Goal: Contribute content: Add original content to the website for others to see

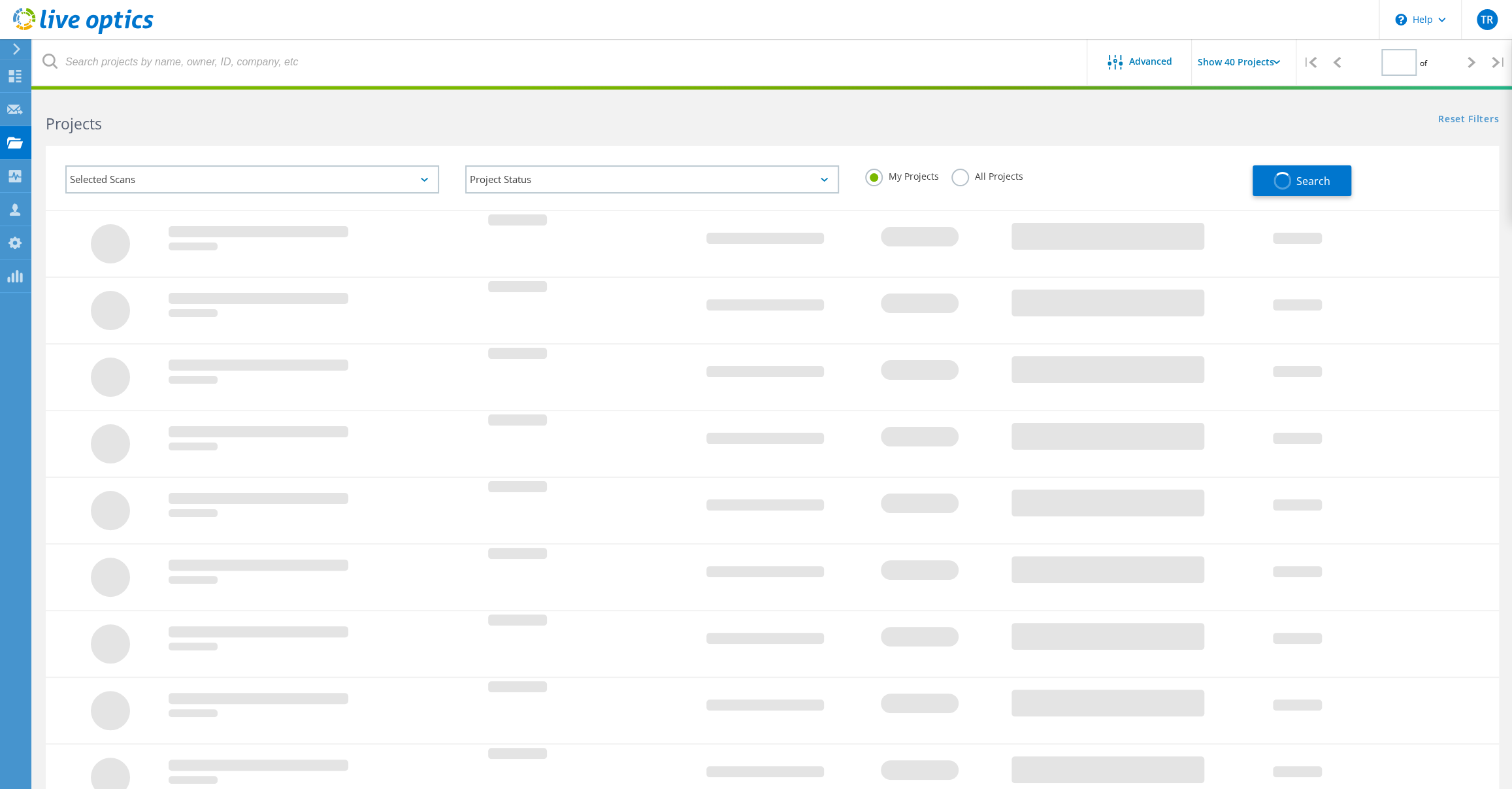
type input "1"
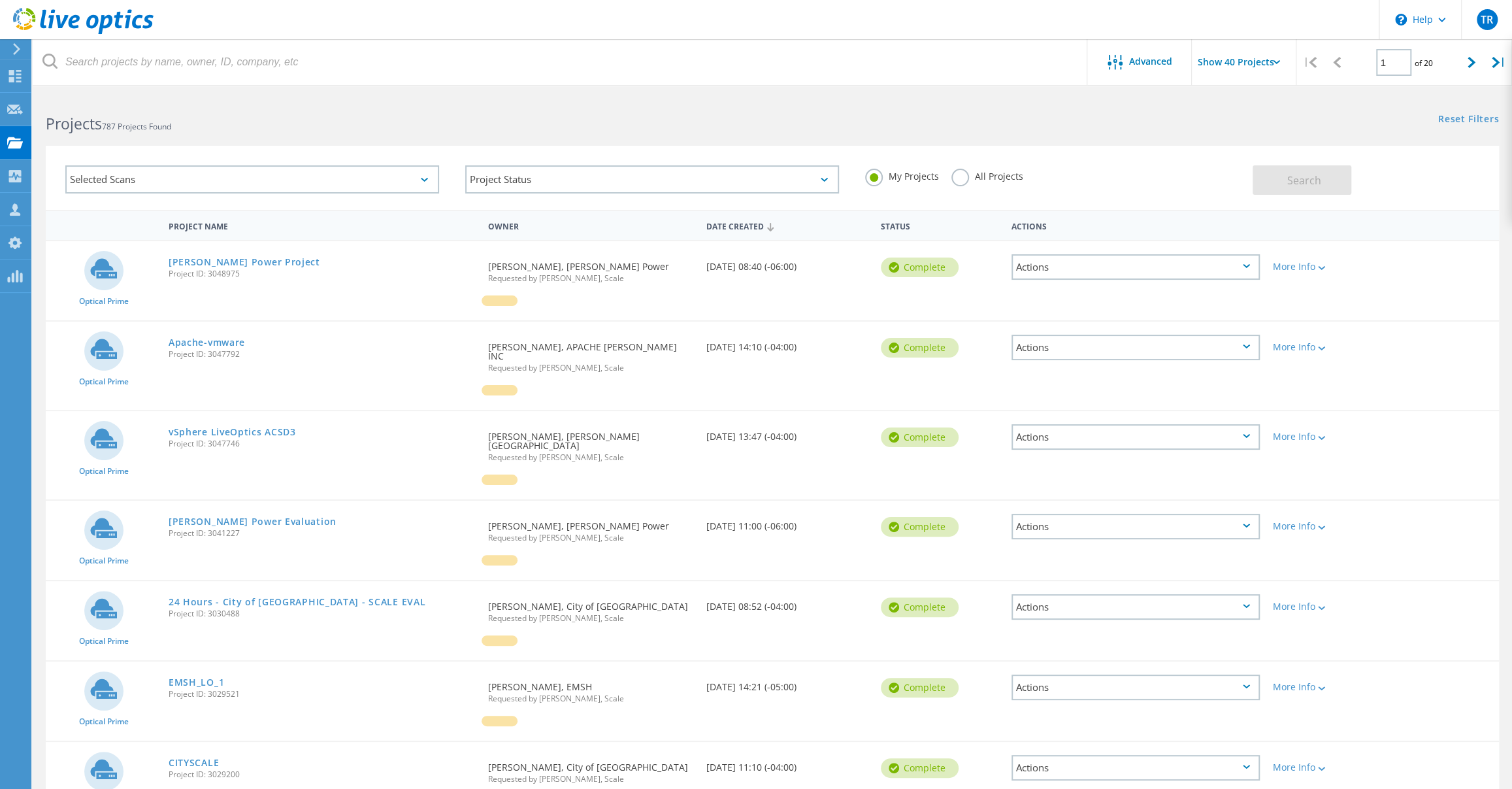
click at [961, 173] on label "All Projects" at bounding box center [987, 175] width 71 height 13
click at [0, 0] on input "All Projects" at bounding box center [0, 0] width 0 height 0
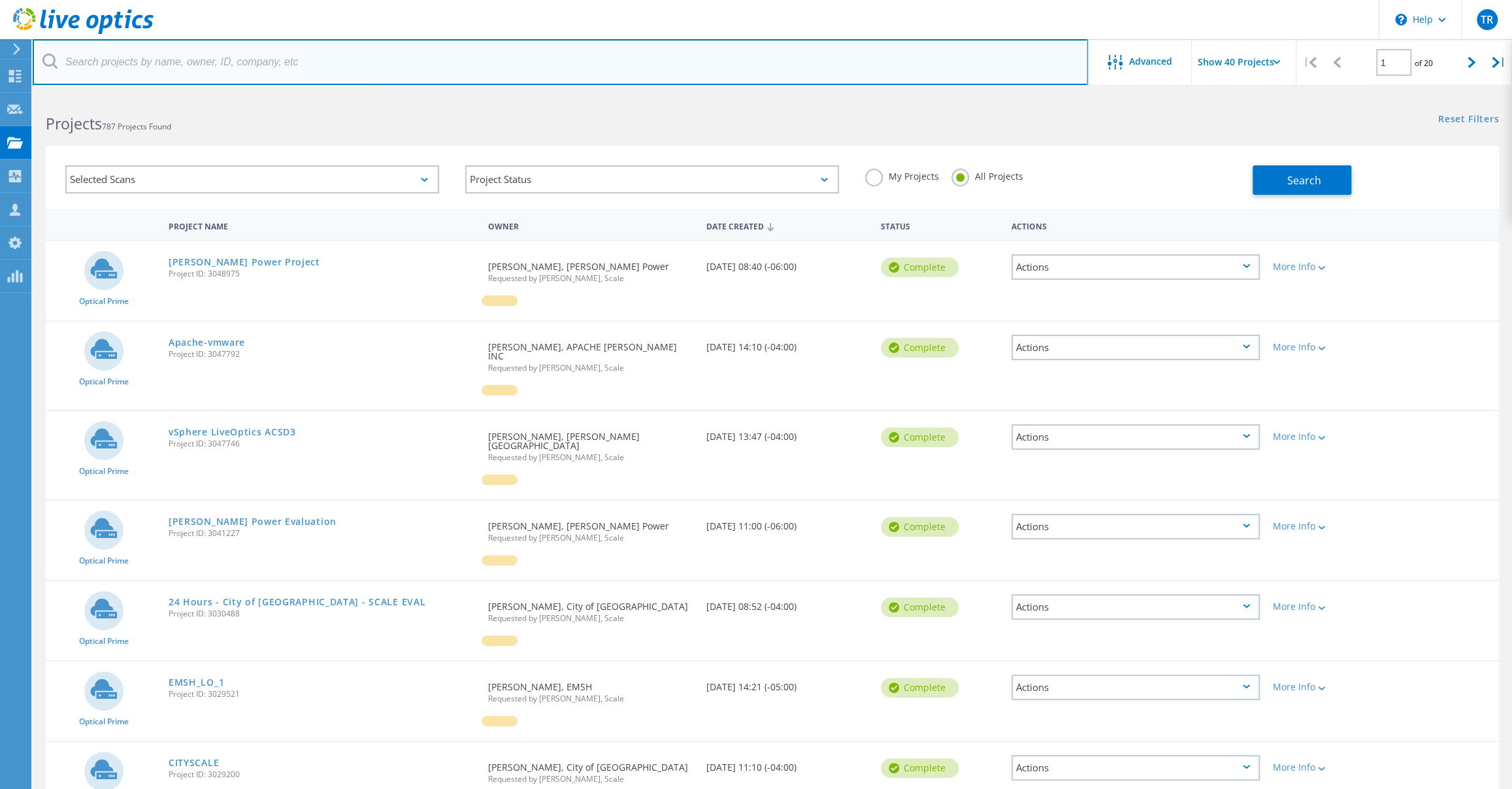
click at [444, 48] on input "text" at bounding box center [561, 62] width 1056 height 45
type input "jefferson"
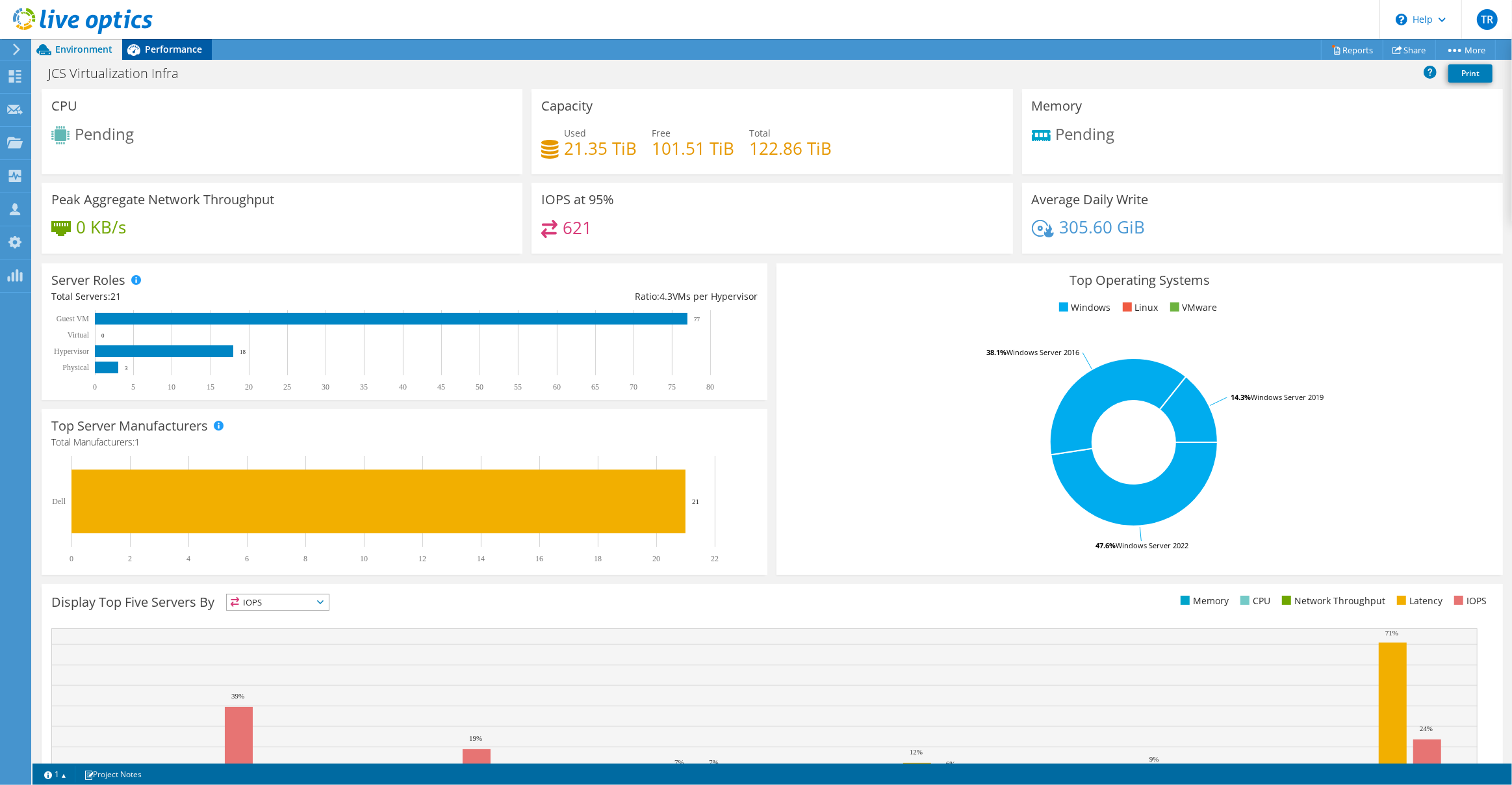
click at [185, 45] on span "Performance" at bounding box center [173, 48] width 57 height 13
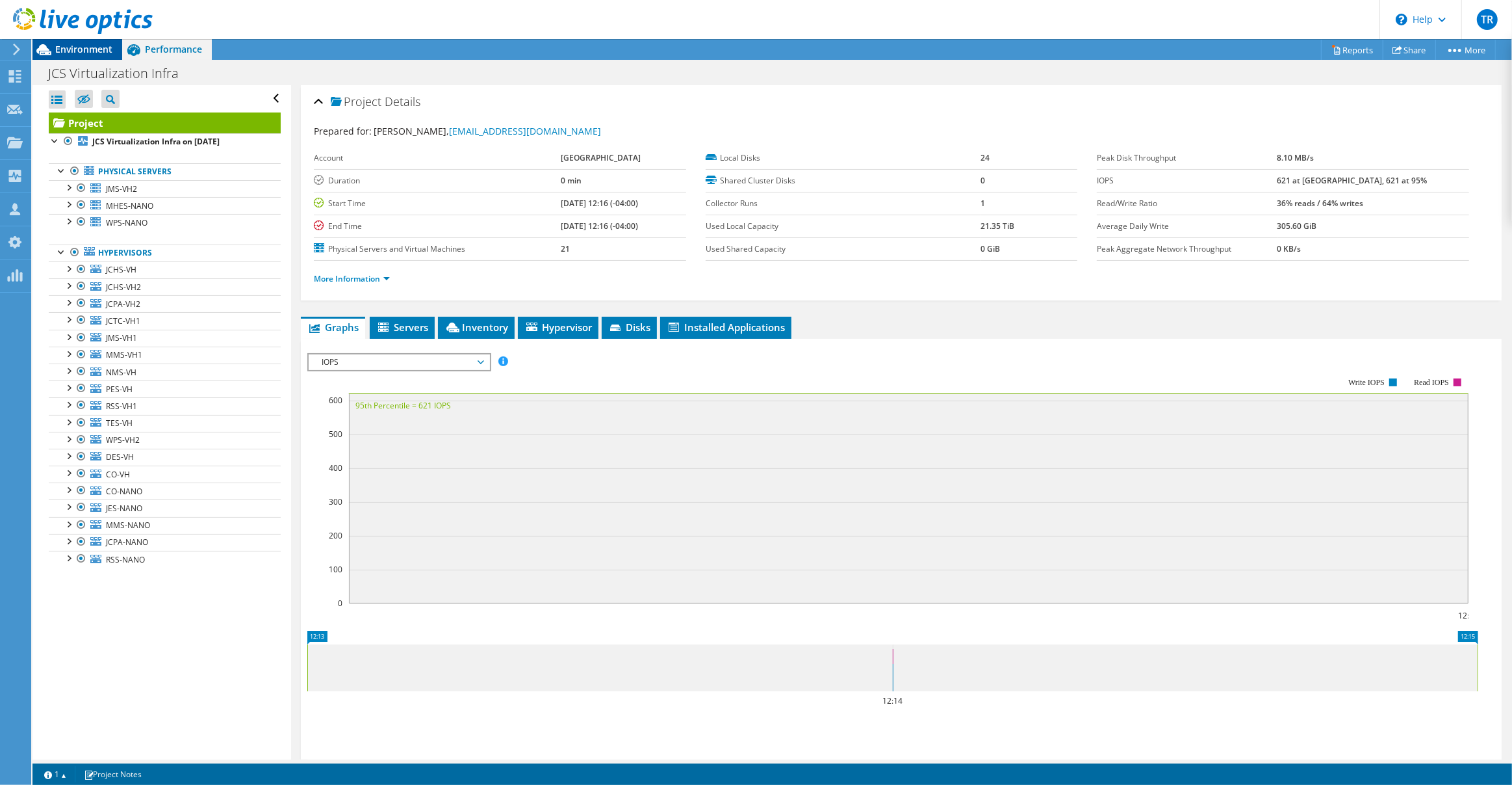
click at [89, 50] on span "Environment" at bounding box center [84, 48] width 57 height 13
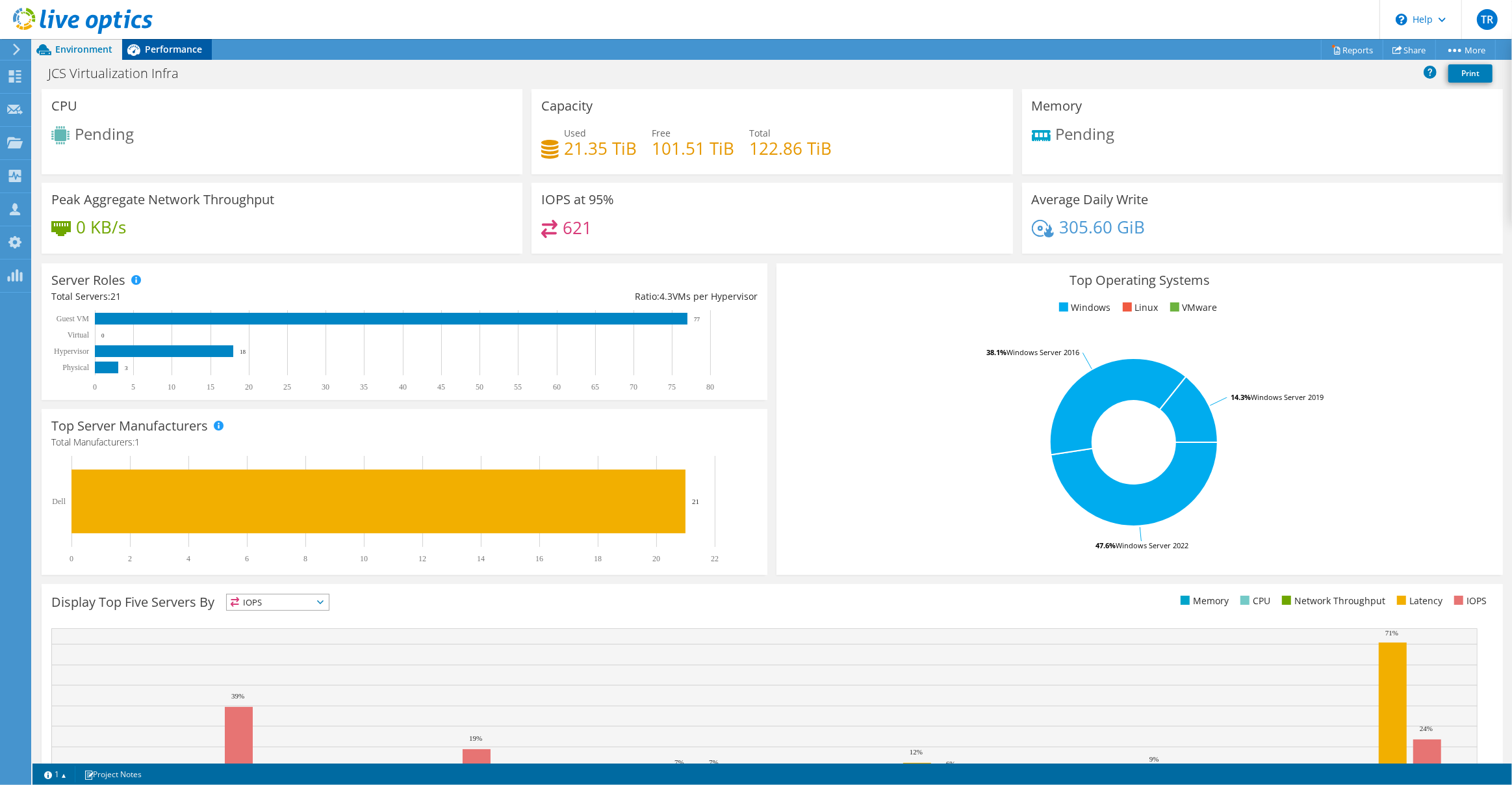
click at [180, 41] on div "Performance" at bounding box center [166, 49] width 89 height 21
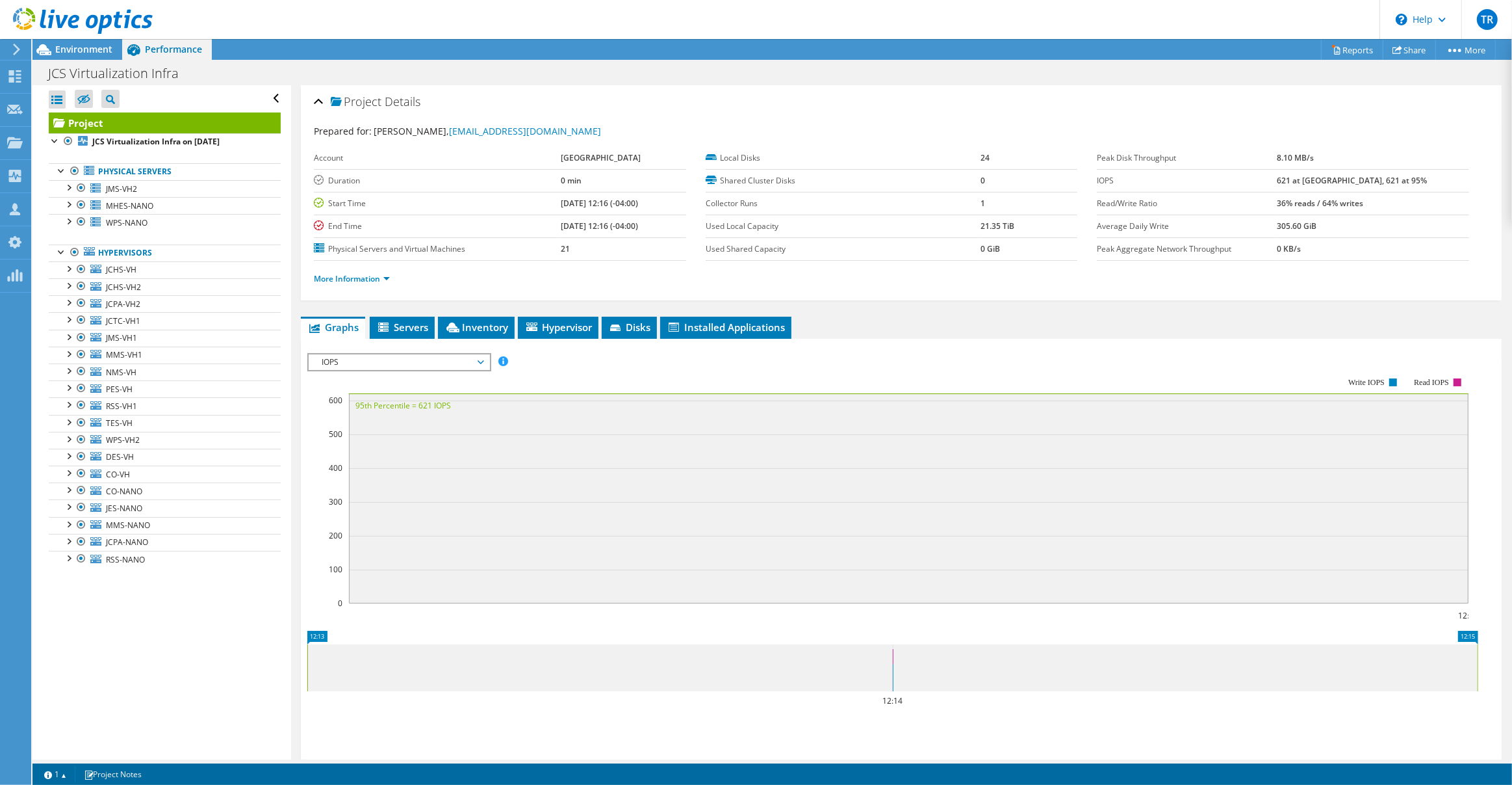
click at [477, 358] on span "IOPS" at bounding box center [399, 362] width 167 height 16
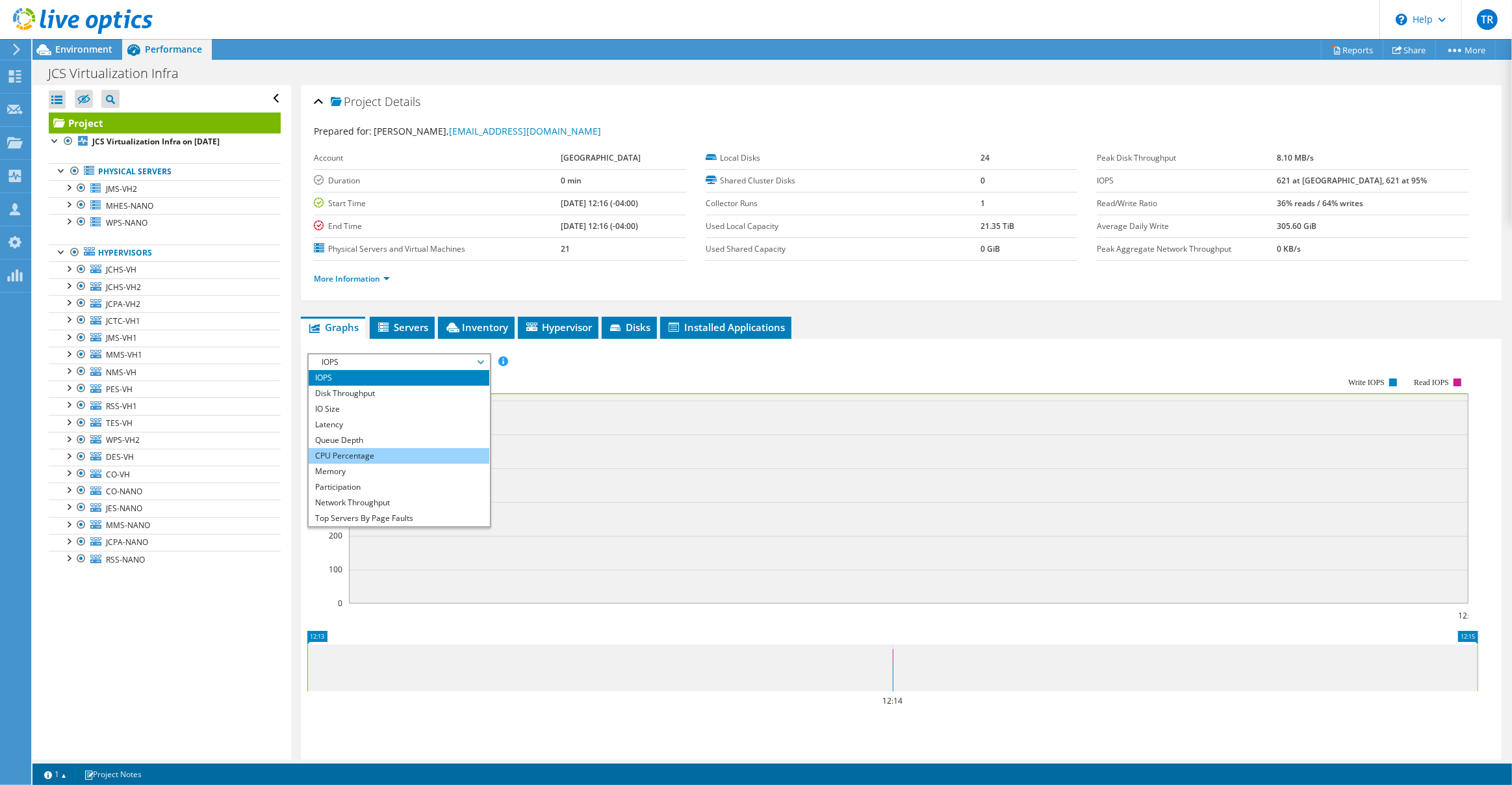
click at [461, 448] on li "CPU Percentage" at bounding box center [398, 456] width 180 height 16
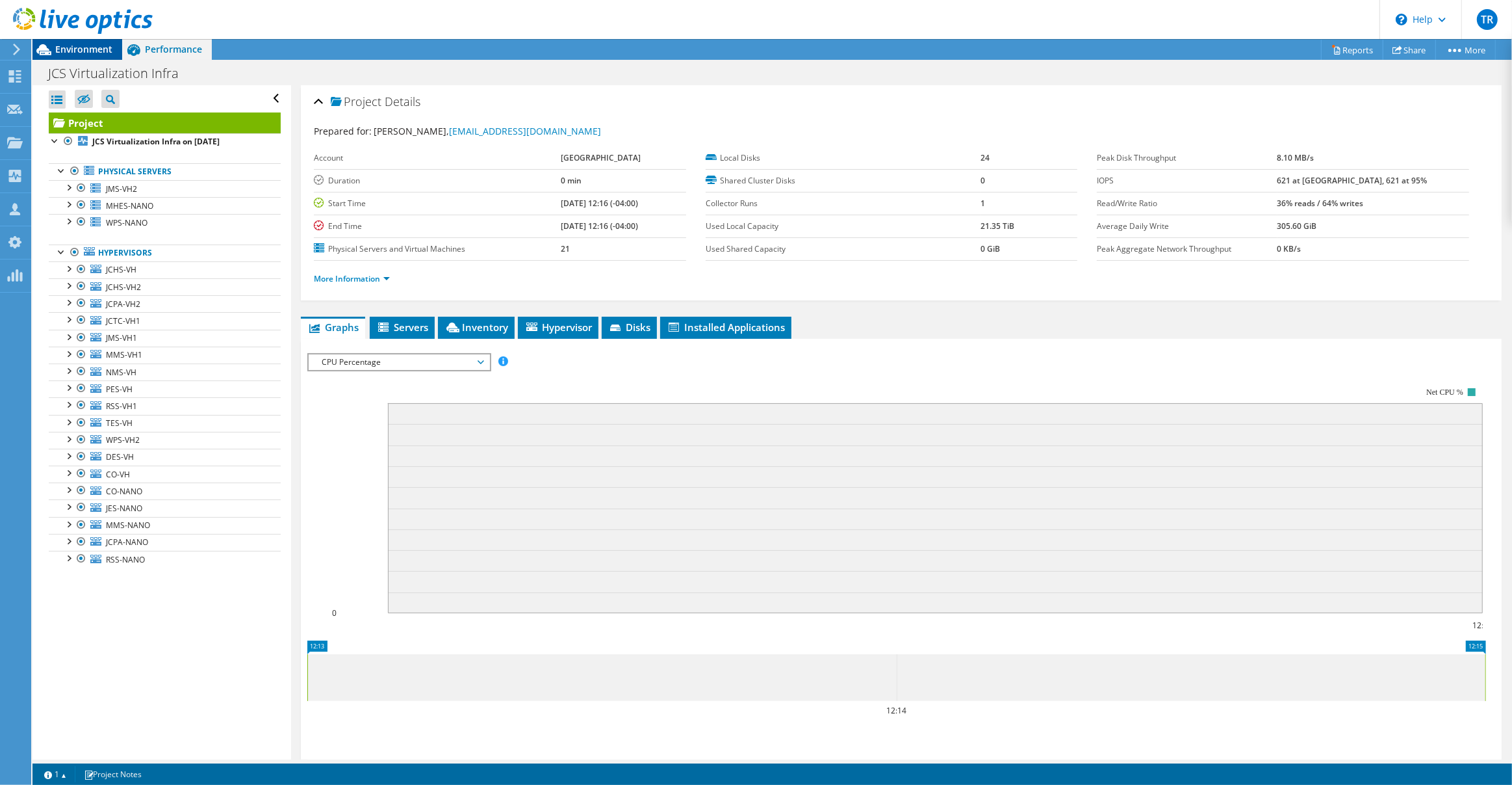
click at [74, 57] on div "Environment" at bounding box center [77, 49] width 89 height 21
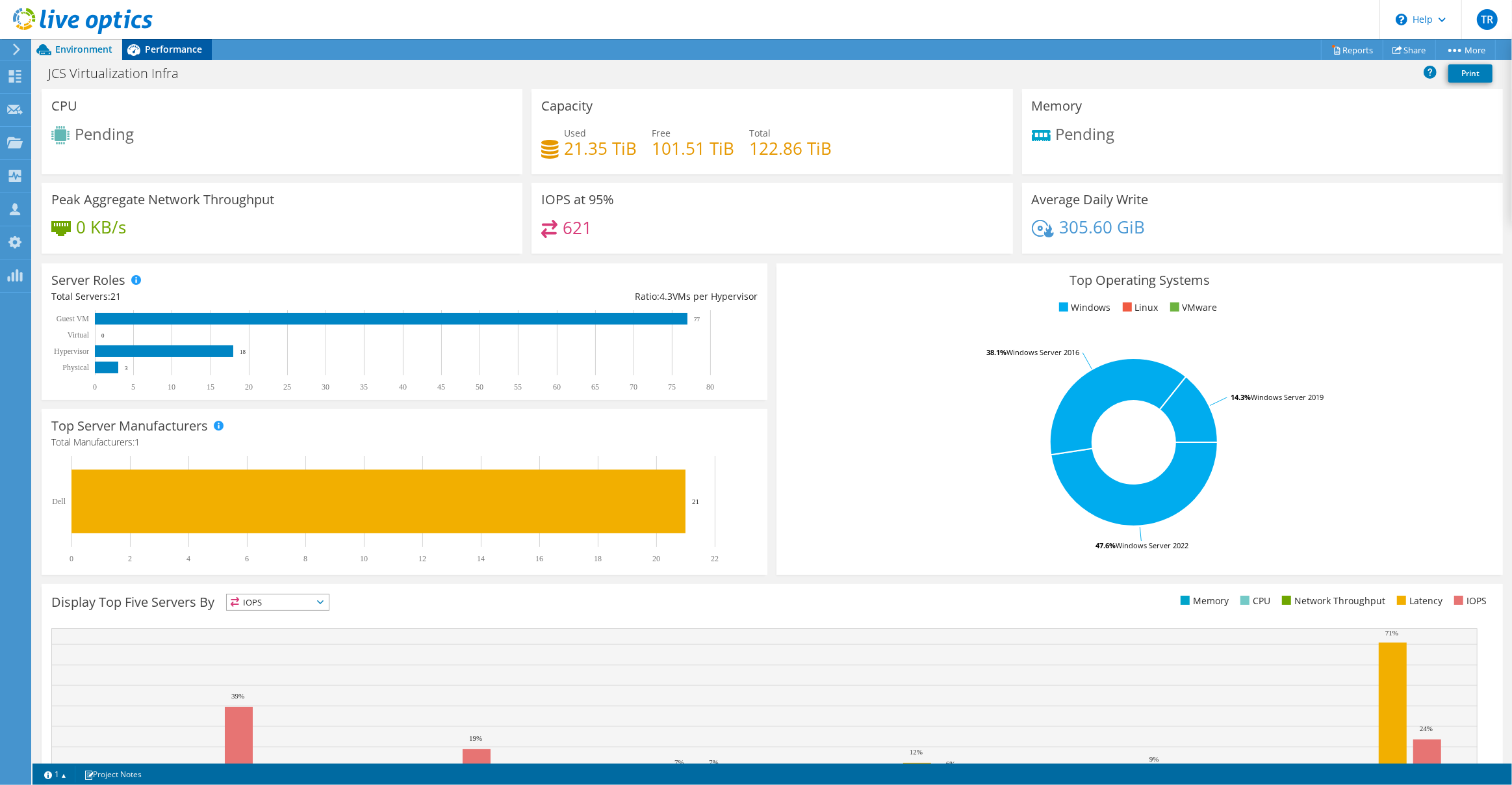
click at [186, 54] on span "Performance" at bounding box center [173, 48] width 57 height 13
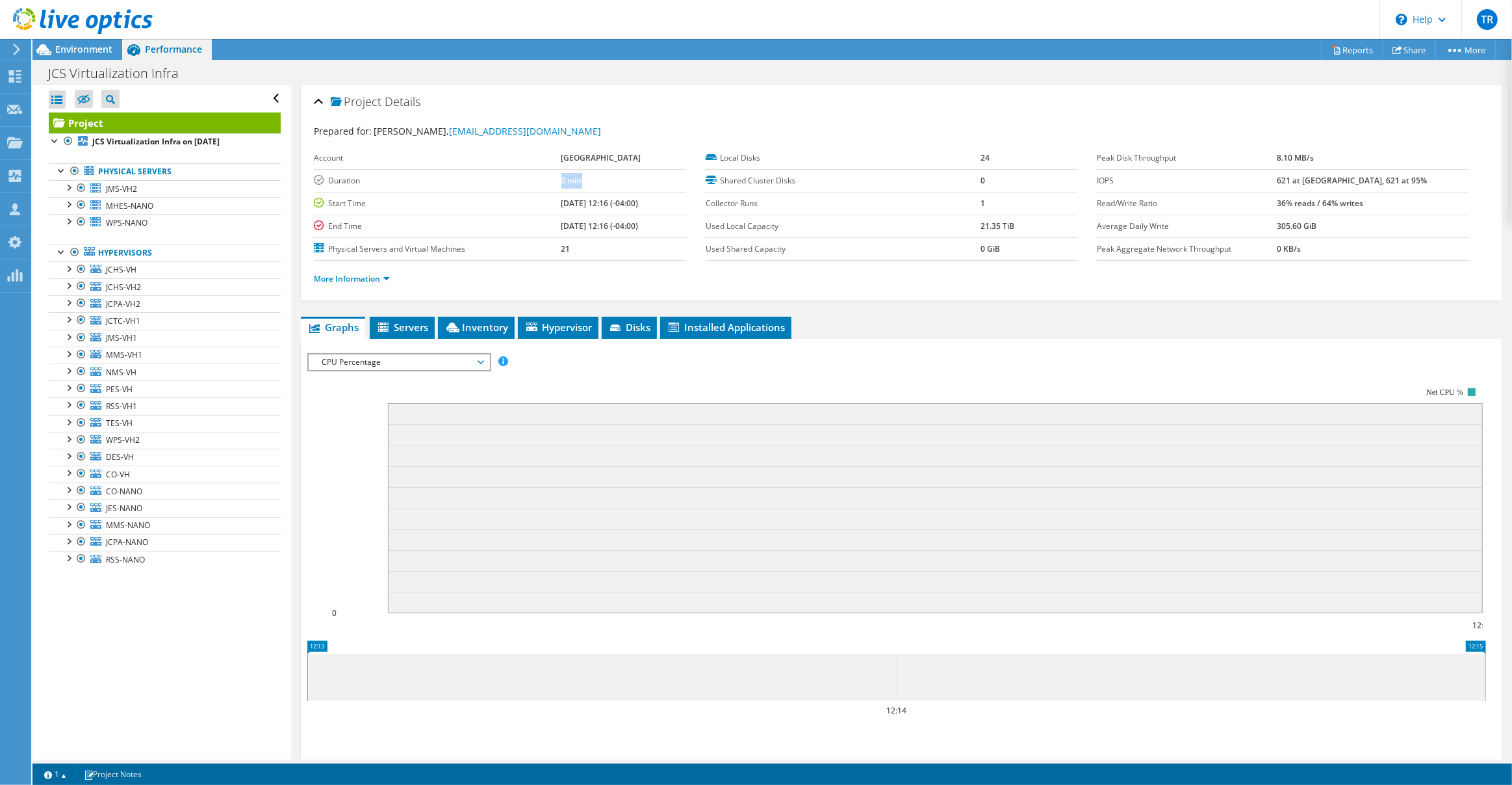
drag, startPoint x: 536, startPoint y: 179, endPoint x: 588, endPoint y: 181, distance: 52.0
click at [588, 181] on tr "Duration 0 min" at bounding box center [500, 180] width 372 height 23
click at [80, 58] on div "Environment" at bounding box center [77, 49] width 89 height 21
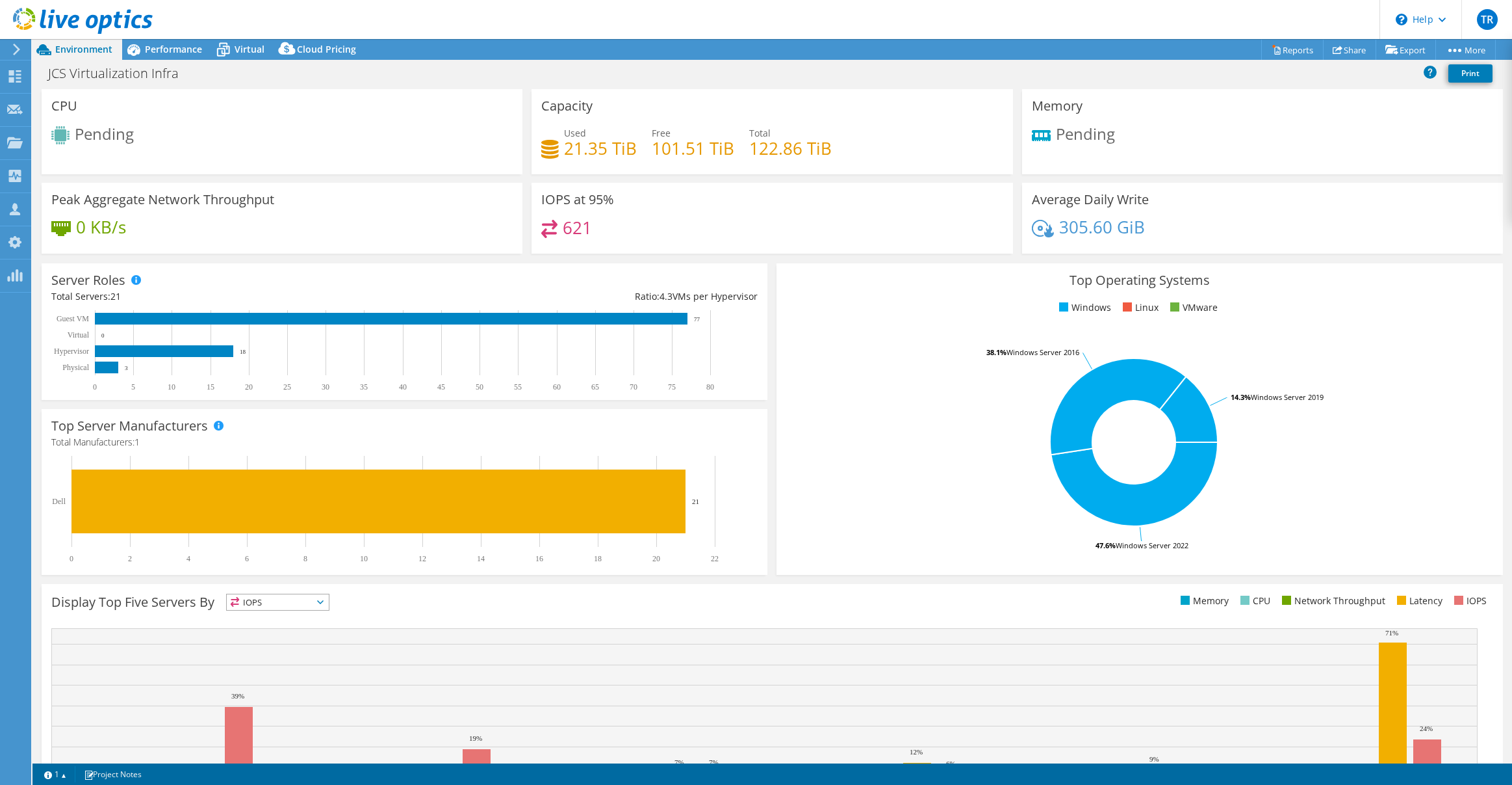
select select "USD"
click at [170, 49] on span "Performance" at bounding box center [173, 48] width 57 height 13
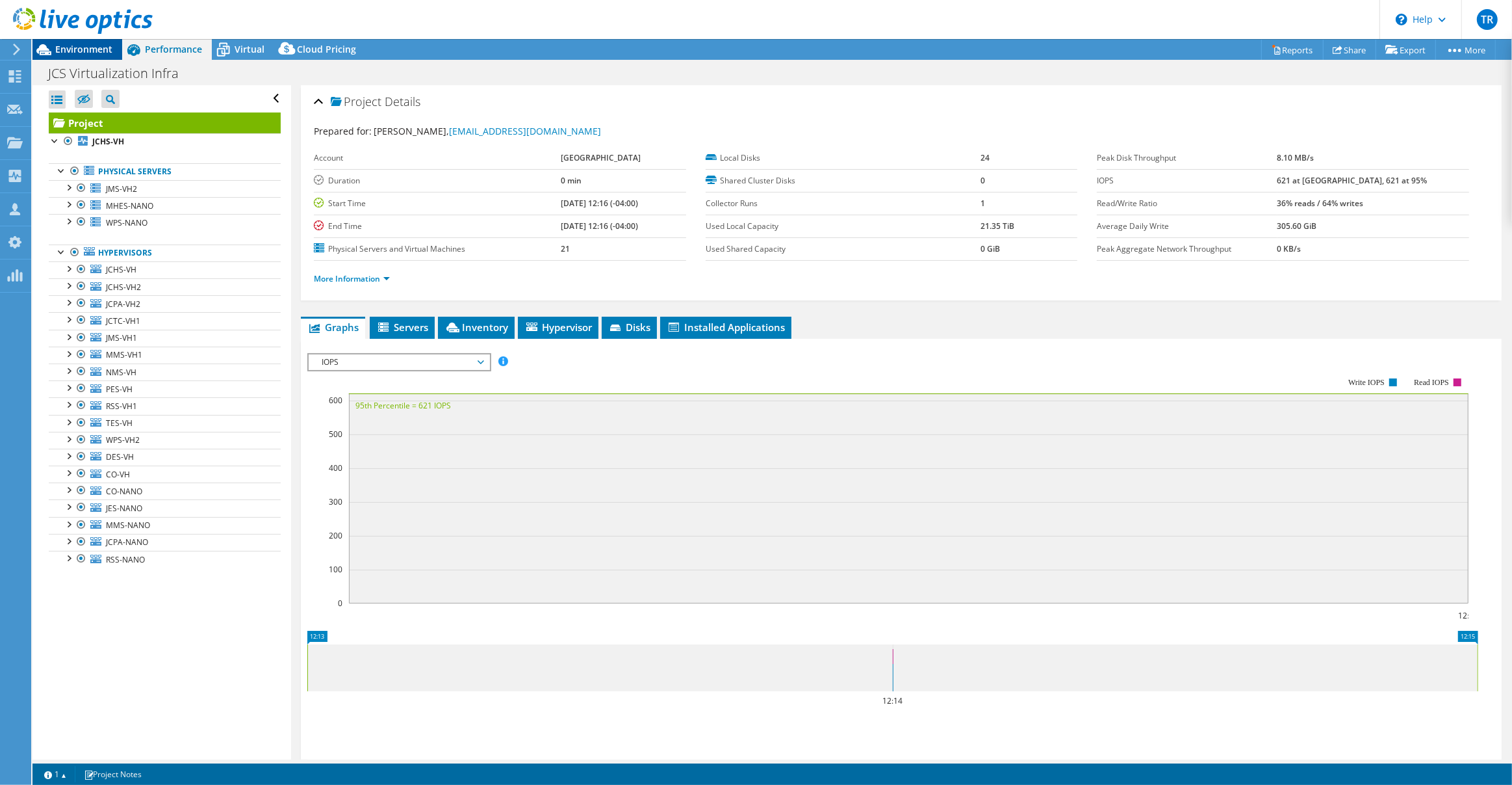
click at [72, 45] on span "Environment" at bounding box center [84, 48] width 57 height 13
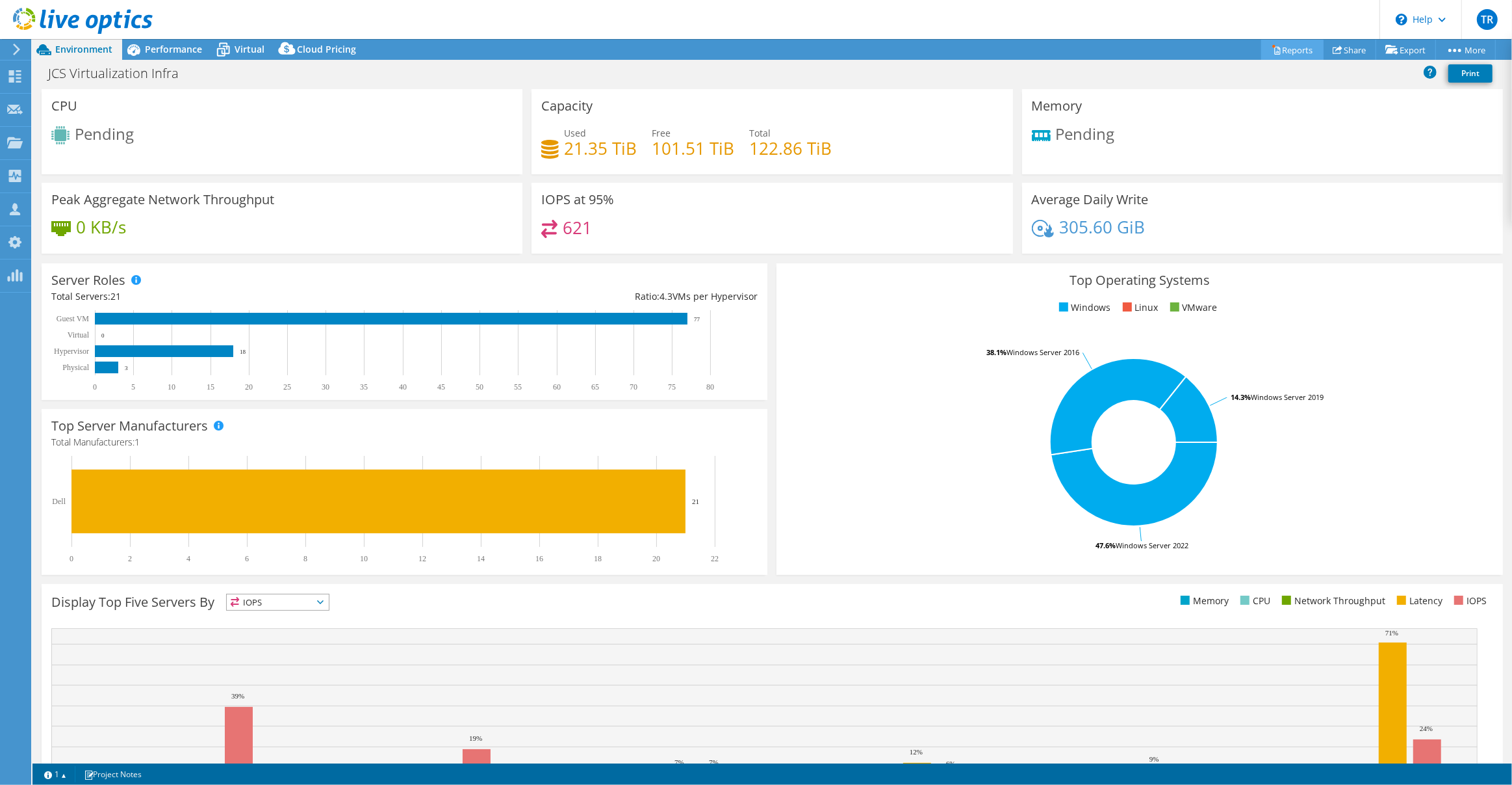
click at [1287, 46] on link "Reports" at bounding box center [1292, 49] width 63 height 20
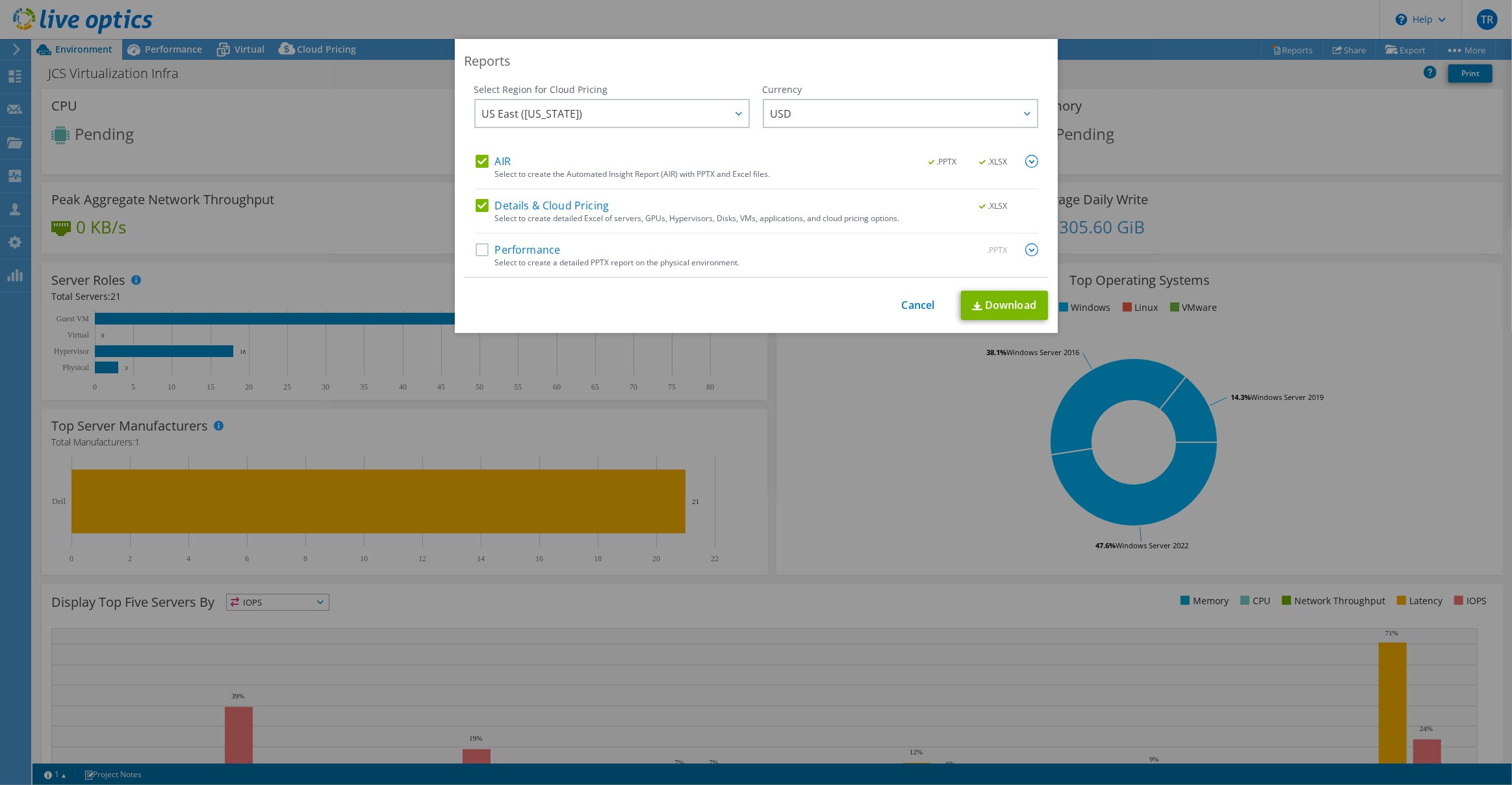
click at [527, 256] on label "Performance" at bounding box center [518, 250] width 85 height 13
click at [0, 0] on input "Performance" at bounding box center [0, 0] width 0 height 0
click at [1005, 309] on link "Download" at bounding box center [1005, 305] width 87 height 29
click at [916, 303] on link "Cancel" at bounding box center [919, 305] width 33 height 13
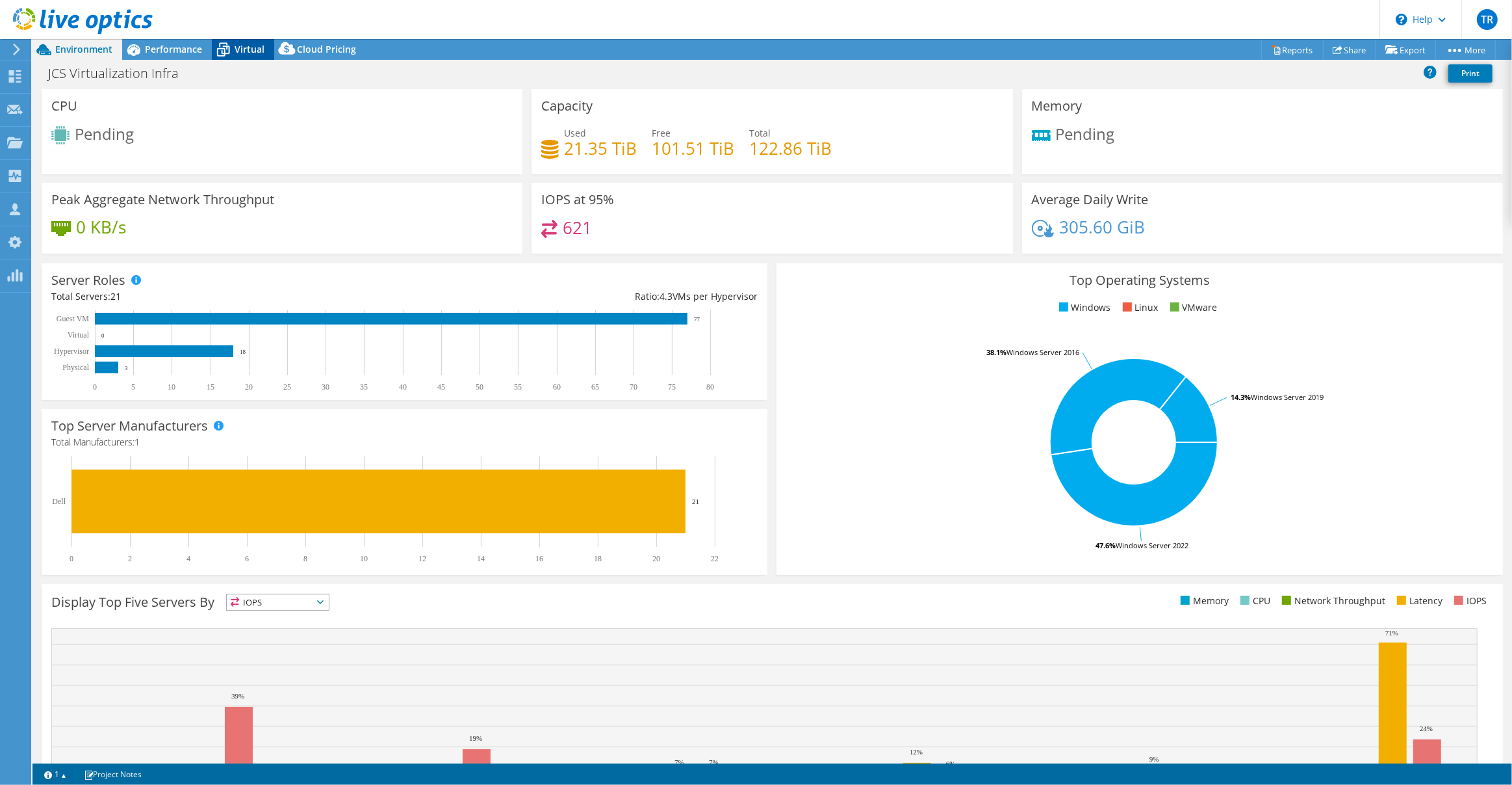
click at [247, 51] on span "Virtual" at bounding box center [250, 48] width 30 height 13
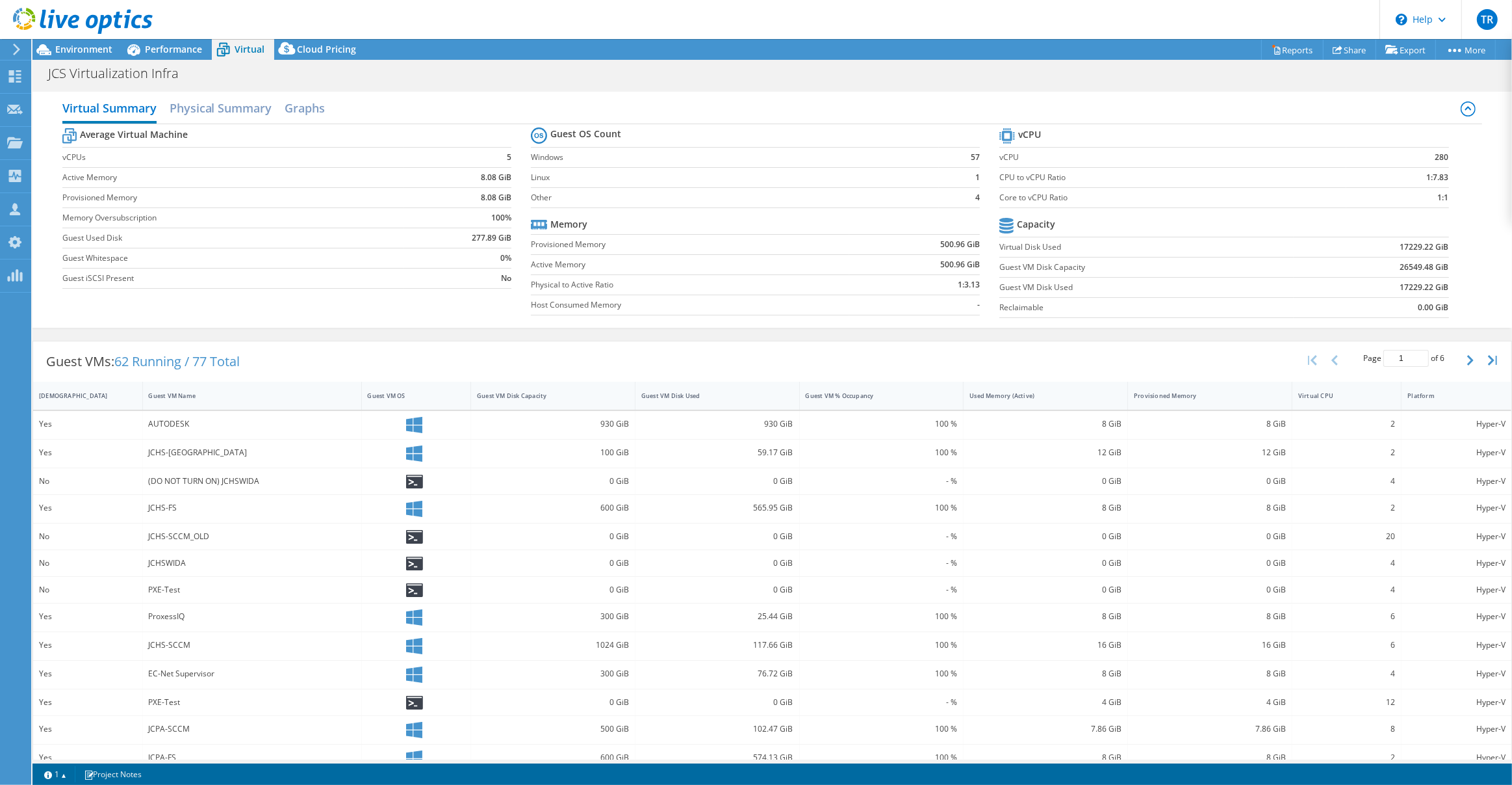
click at [326, 104] on div "Virtual Summary Physical Summary Graphs" at bounding box center [773, 110] width 1421 height 29
click at [320, 105] on h2 "Graphs" at bounding box center [305, 110] width 40 height 28
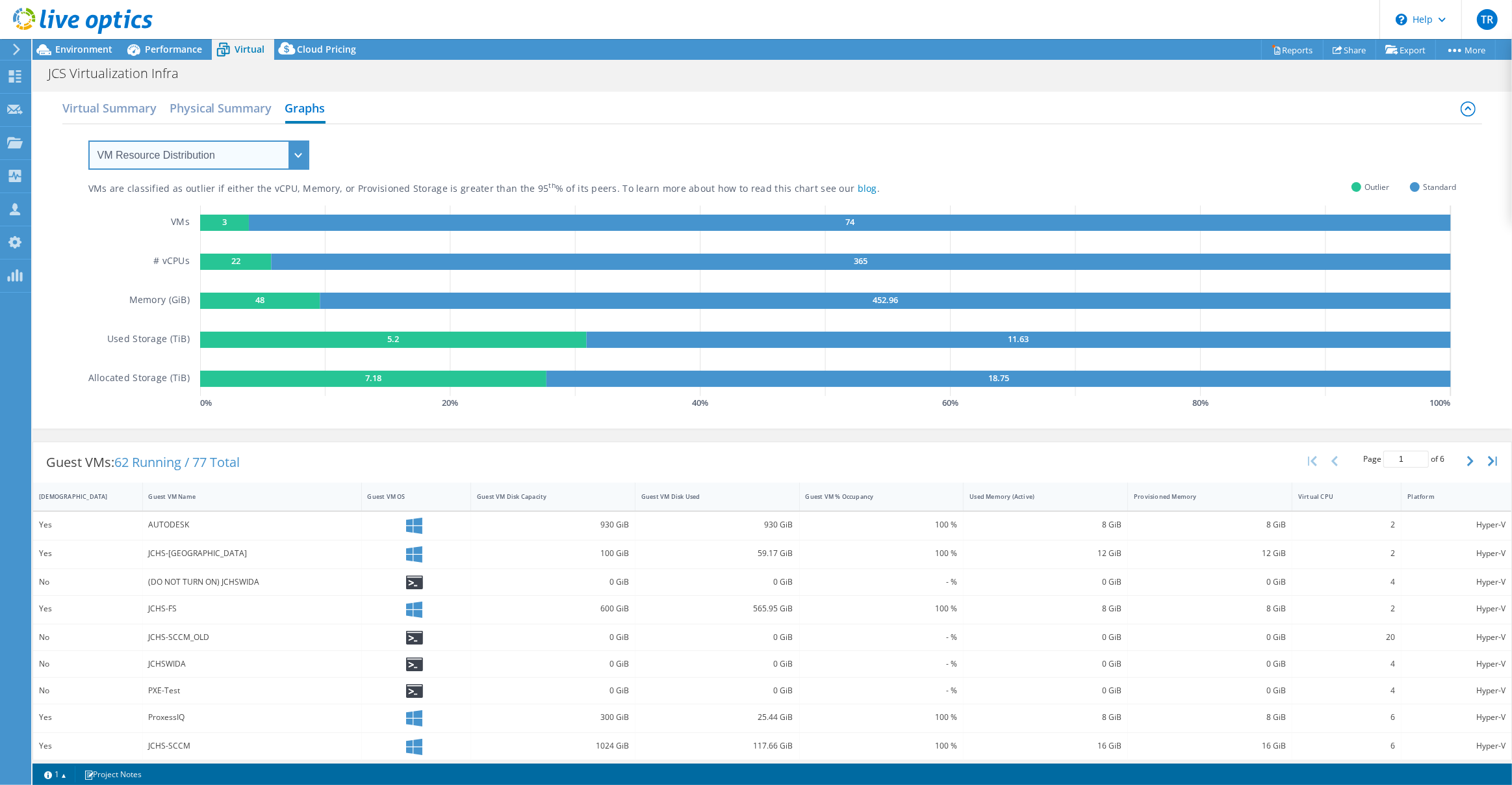
click at [293, 158] on select "VM Resource Distribution Provisioning Contrast Over Provisioning" at bounding box center [199, 155] width 221 height 29
select select "Over Provisioning"
click at [89, 140] on select "VM Resource Distribution Provisioning Contrast Over Provisioning" at bounding box center [199, 155] width 221 height 29
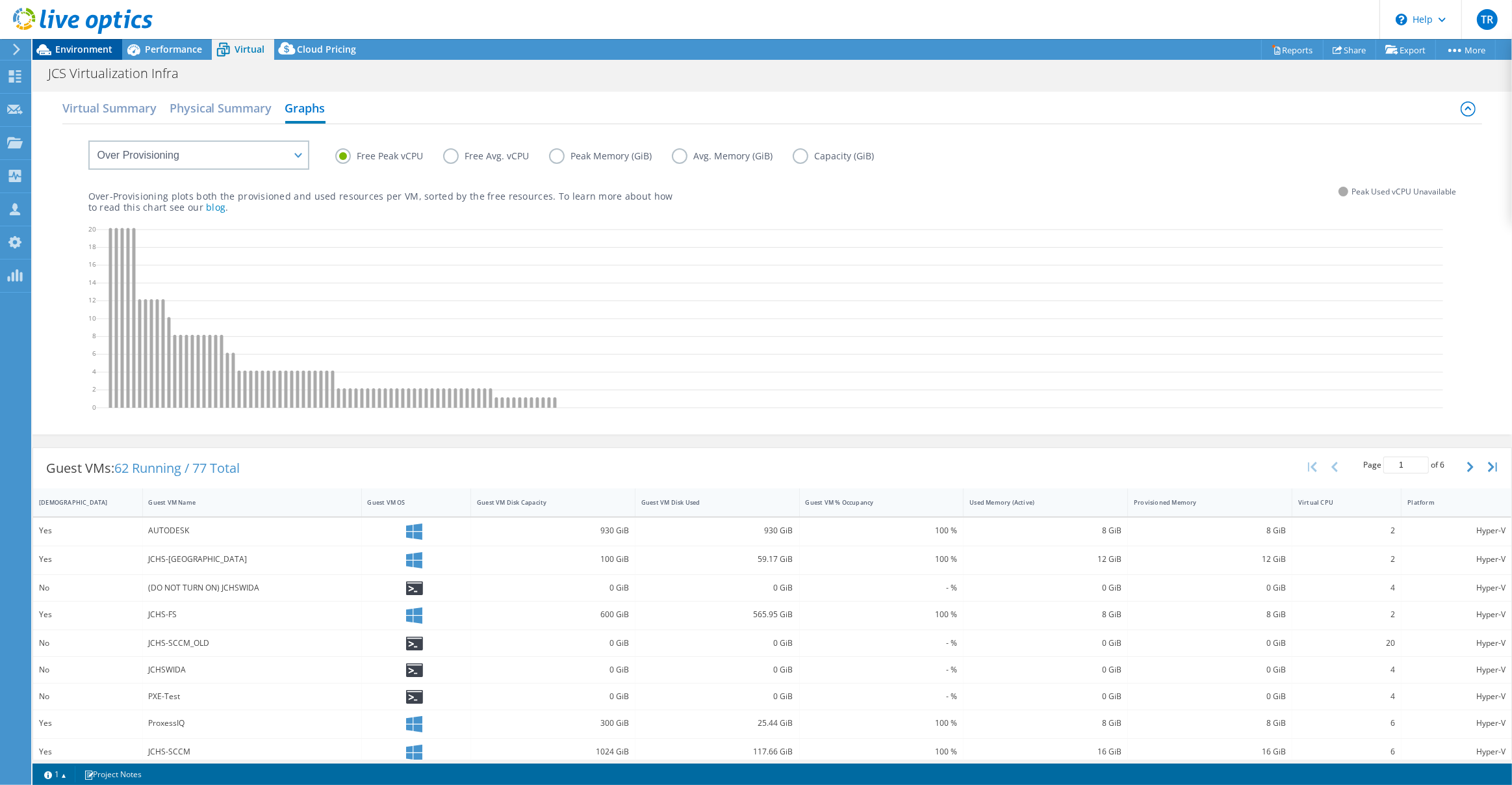
click at [89, 53] on span "Environment" at bounding box center [84, 48] width 57 height 13
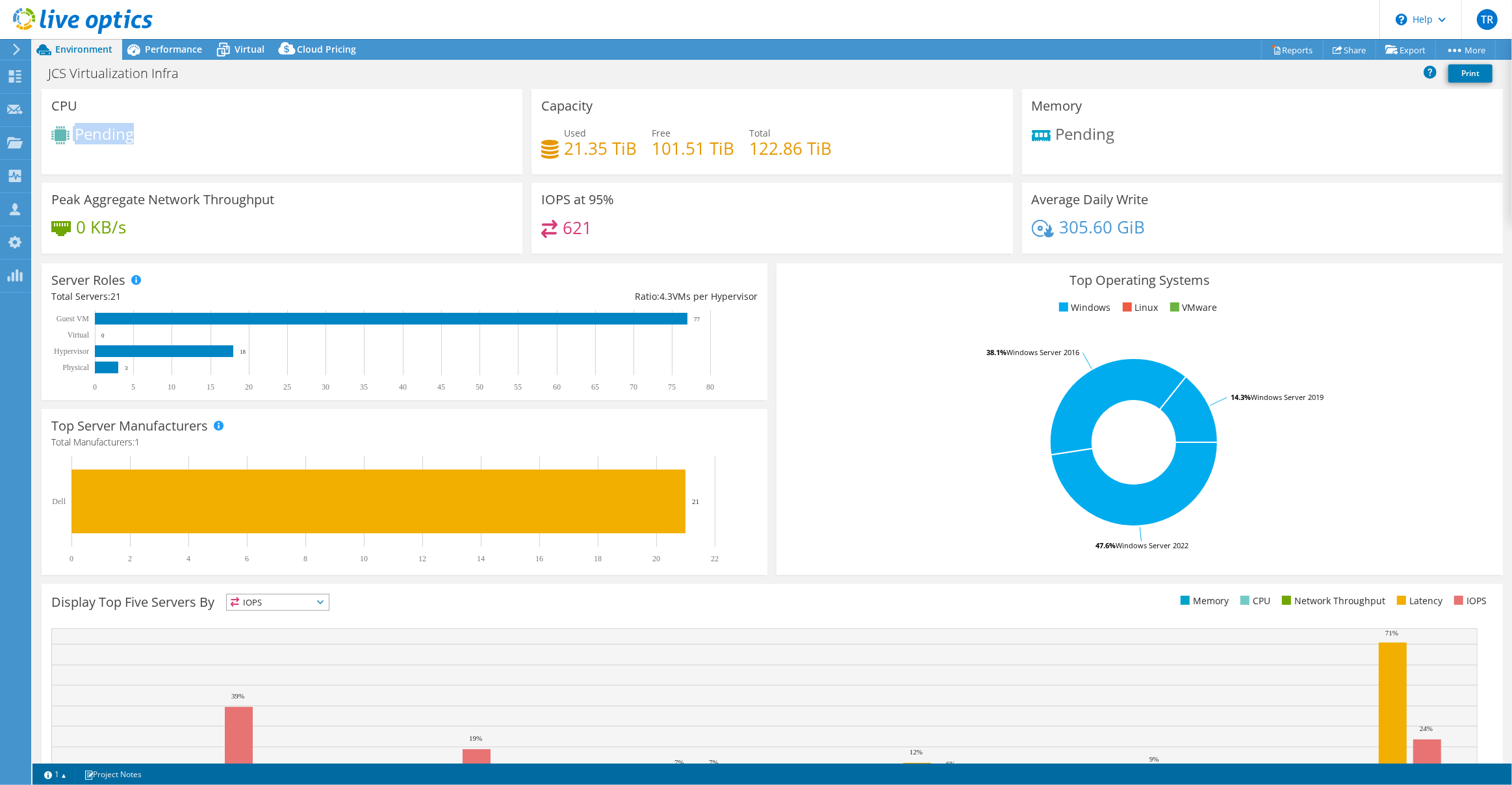
drag, startPoint x: 150, startPoint y: 139, endPoint x: 69, endPoint y: 139, distance: 81.0
click at [69, 139] on div "Pending" at bounding box center [282, 137] width 461 height 22
click at [806, 13] on header "TR OEM Team Member Tom Roeder troeder@scalecomputing.com Scale My Profile Log O…" at bounding box center [756, 19] width 1512 height 39
click at [755, 269] on div "Server Roles Physical Servers represent bare metal servers that were targets of…" at bounding box center [405, 331] width 726 height 136
click at [182, 48] on span "Performance" at bounding box center [173, 48] width 57 height 13
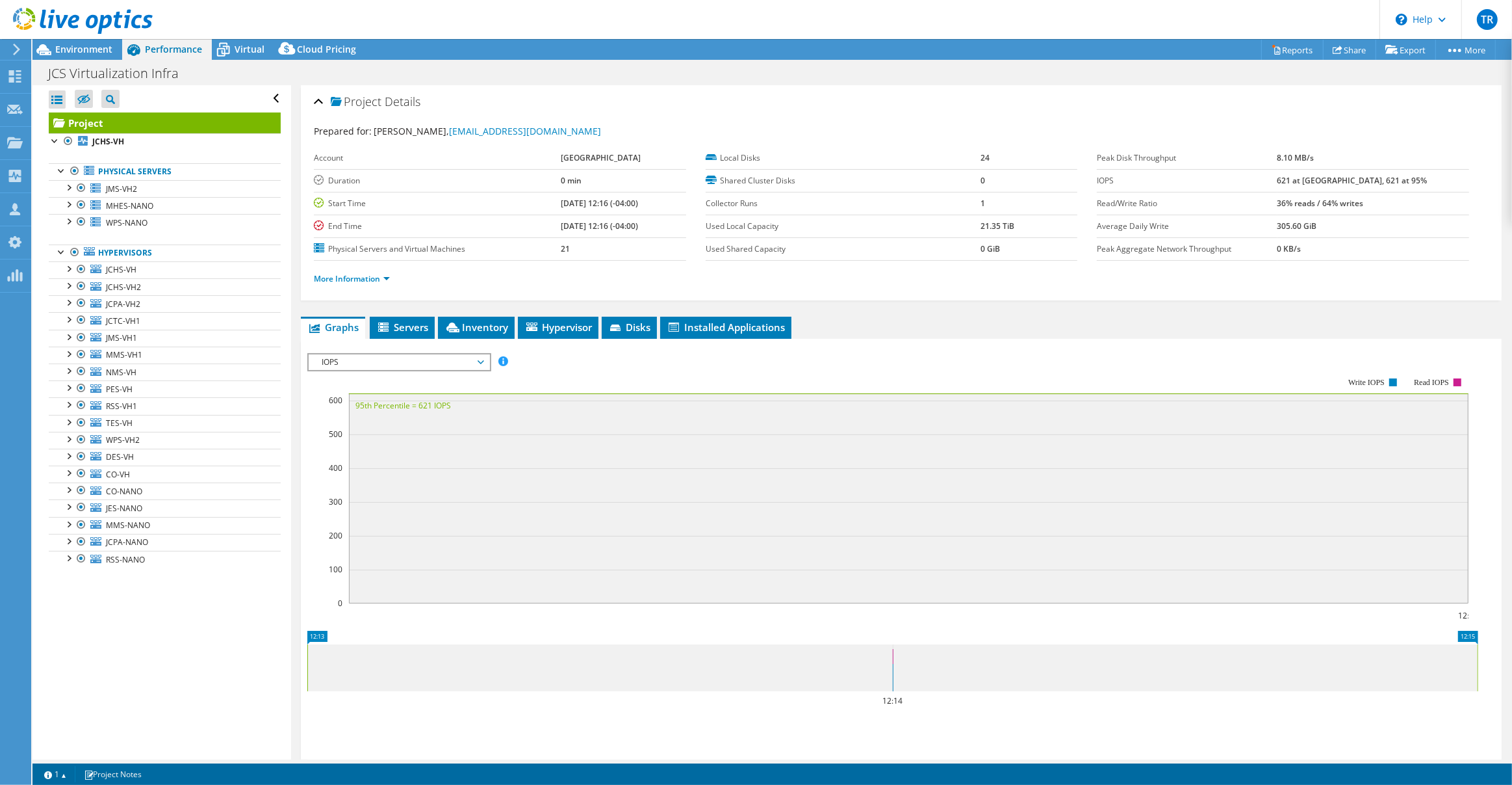
click at [109, 23] on use at bounding box center [83, 20] width 140 height 26
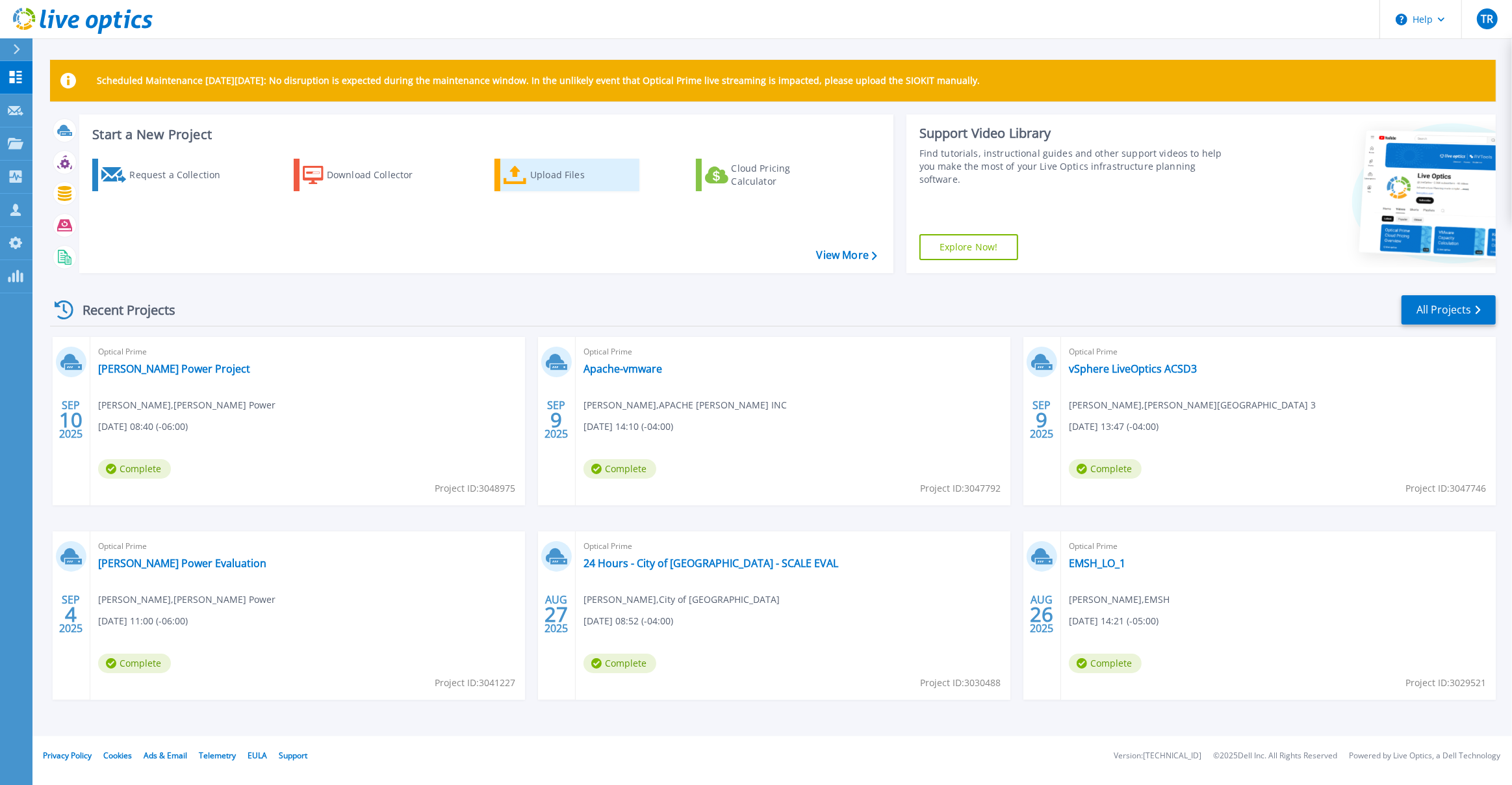
click at [562, 174] on div "Upload Files" at bounding box center [582, 175] width 104 height 26
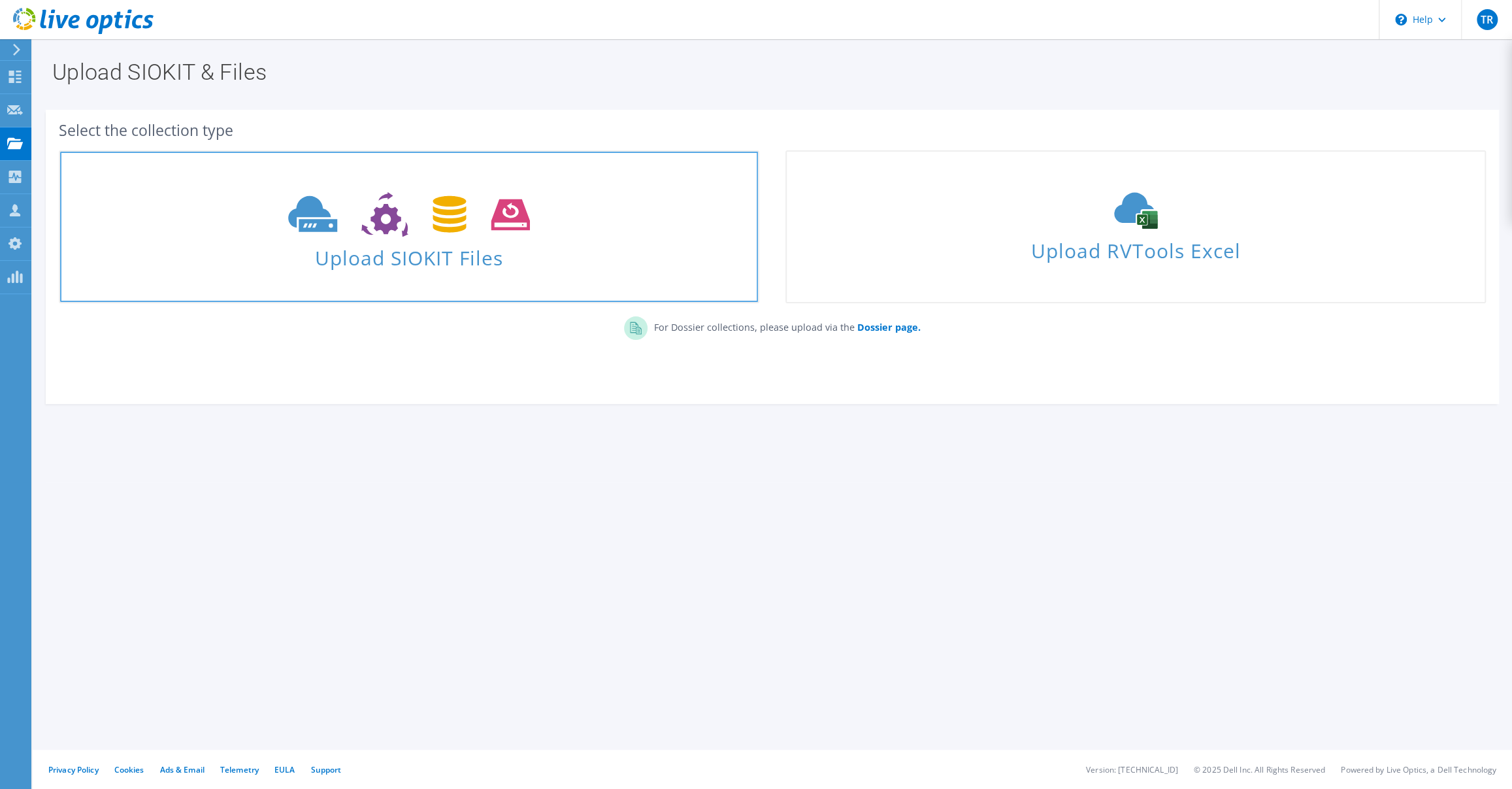
click at [307, 201] on use at bounding box center [408, 215] width 241 height 45
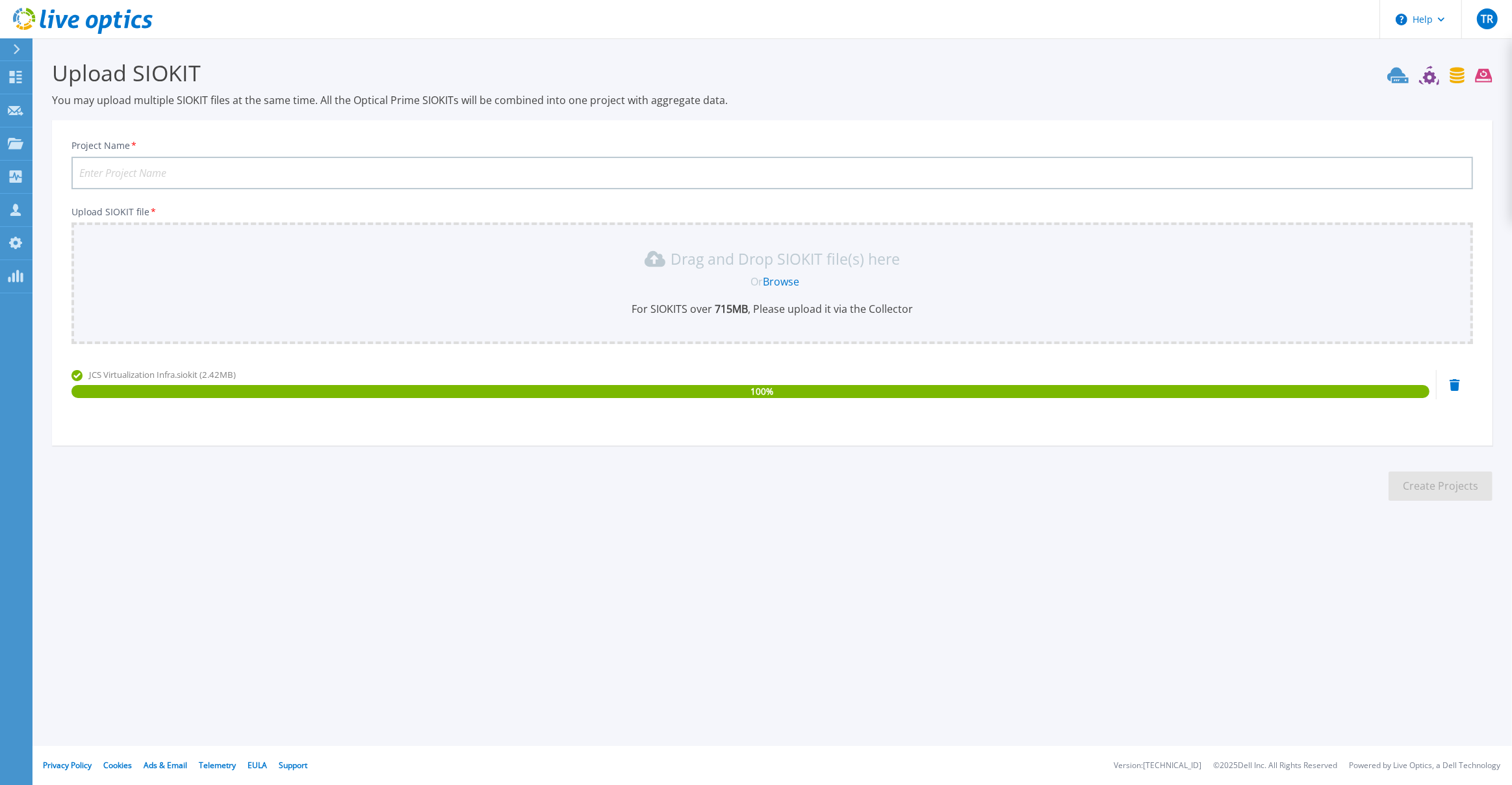
click at [382, 171] on input "Project Name *" at bounding box center [772, 172] width 1402 height 33
click at [369, 178] on input "Project Name *" at bounding box center [772, 172] width 1402 height 33
type input "Jefferson County Schools SIOKIT Upload"
click at [1428, 487] on button "Create Projects" at bounding box center [1441, 486] width 104 height 29
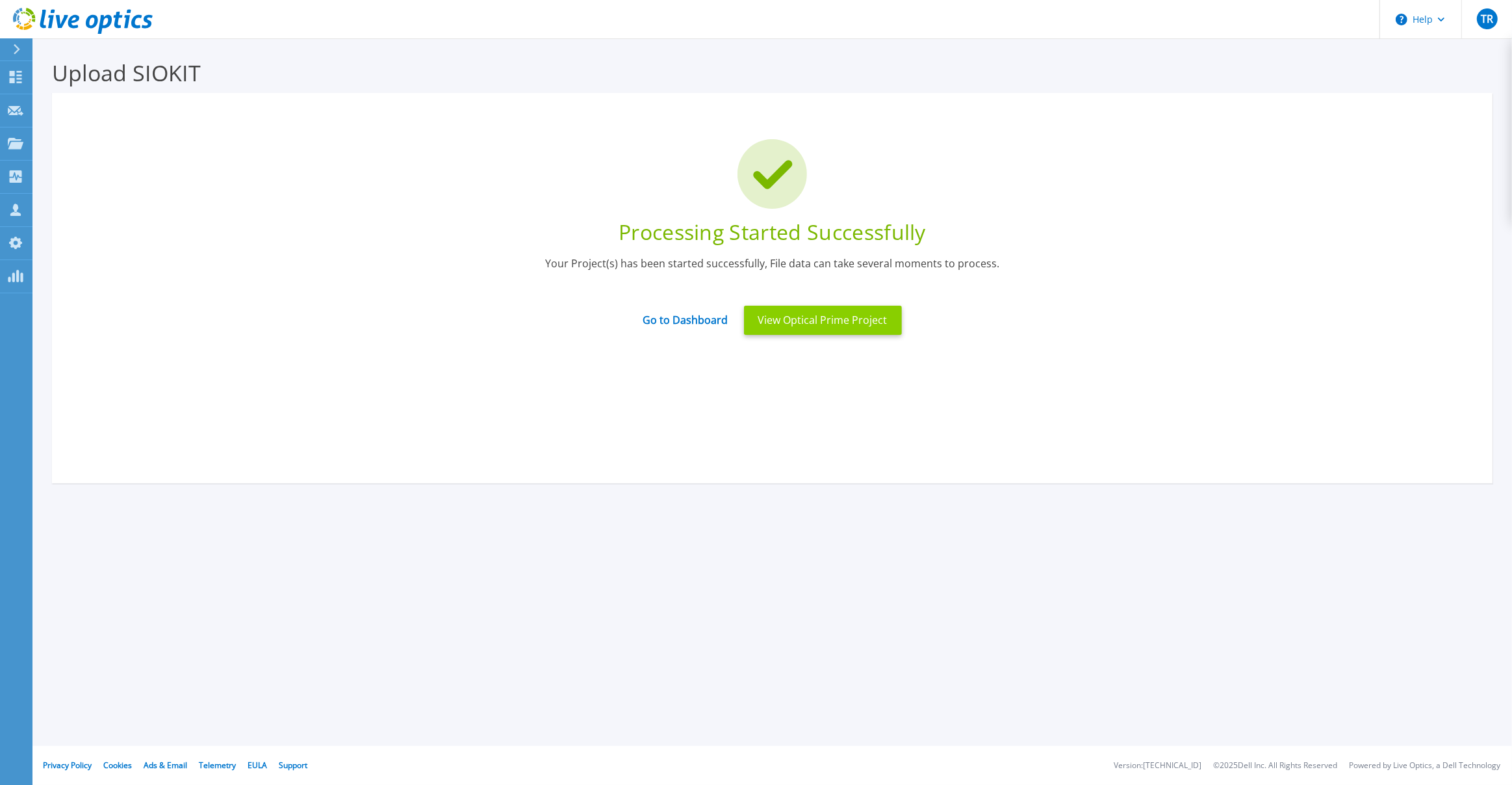
click at [843, 322] on button "View Optical Prime Project" at bounding box center [822, 319] width 158 height 29
